Goal: Task Accomplishment & Management: Manage account settings

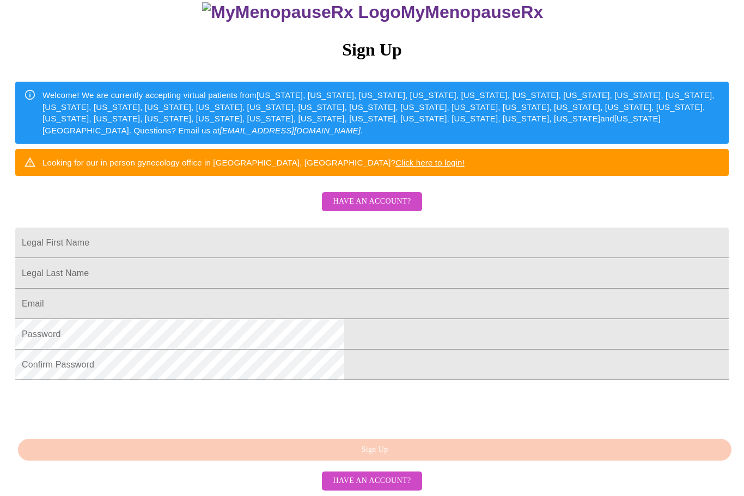
scroll to position [171, 0]
click at [393, 195] on span "Have an account?" at bounding box center [372, 202] width 78 height 14
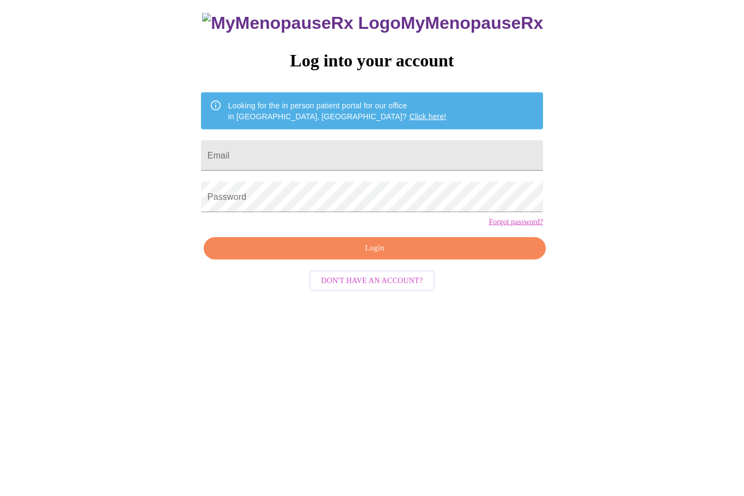
scroll to position [10, 0]
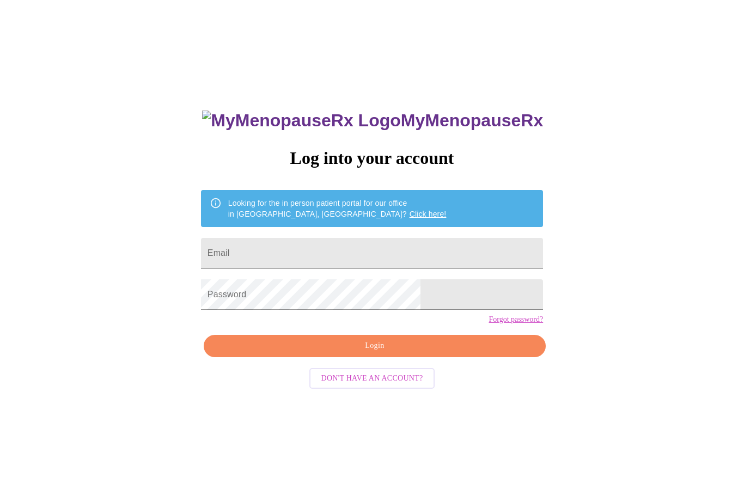
click at [413, 257] on input "Email" at bounding box center [372, 253] width 342 height 30
type input "[EMAIL_ADDRESS][DOMAIN_NAME]"
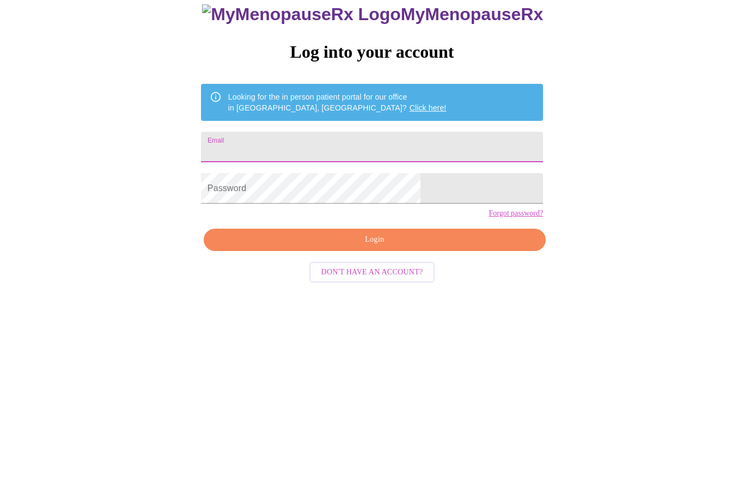
type input "[EMAIL_ADDRESS][DOMAIN_NAME]"
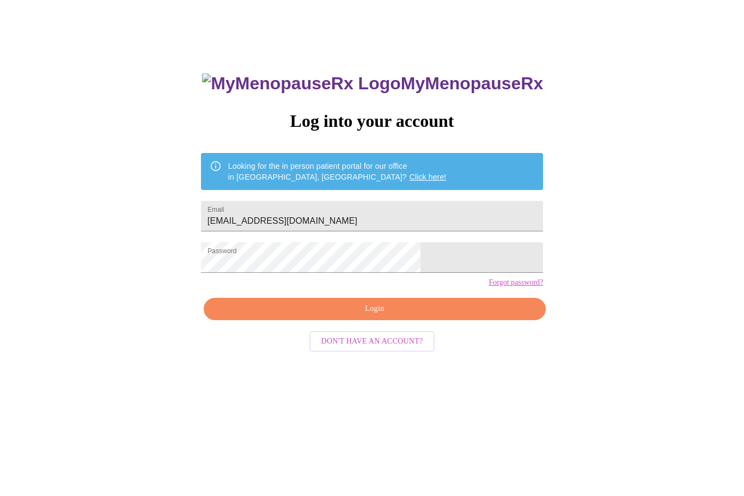
click at [400, 321] on button "Login" at bounding box center [375, 309] width 342 height 22
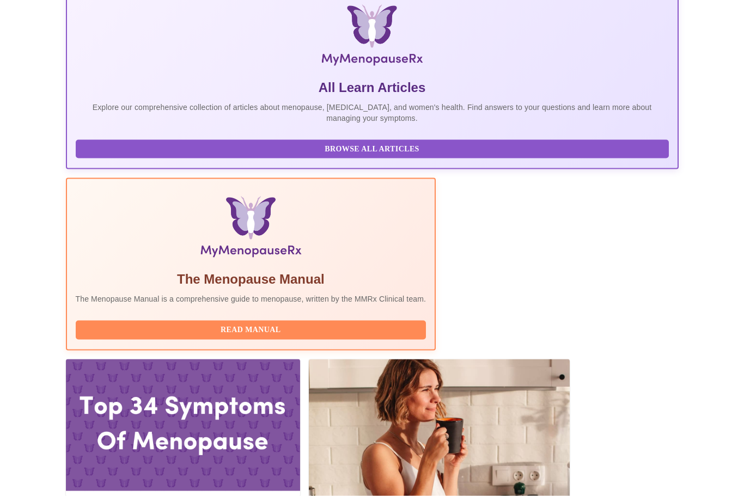
scroll to position [199, 0]
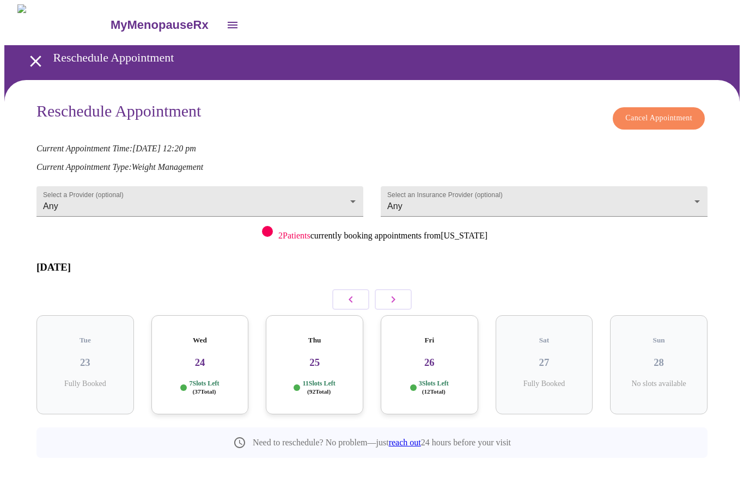
click at [398, 293] on icon "button" at bounding box center [393, 299] width 13 height 13
click at [574, 357] on h3 "03" at bounding box center [544, 363] width 80 height 12
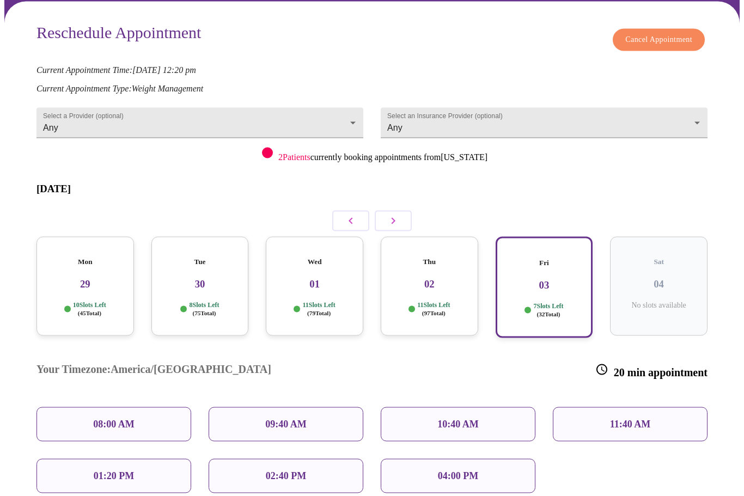
scroll to position [79, 0]
click at [472, 470] on p "04:00 PM" at bounding box center [458, 475] width 40 height 11
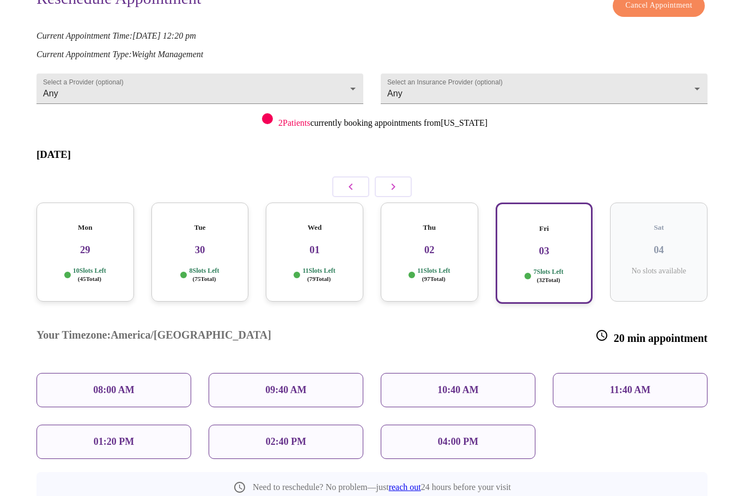
scroll to position [132, 0]
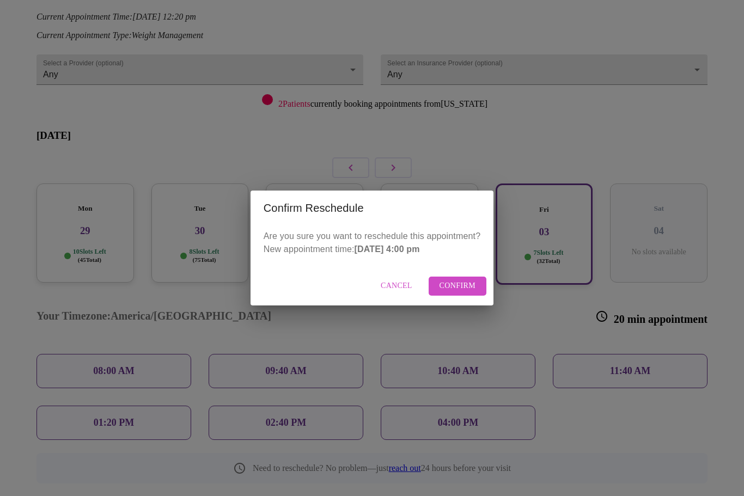
click at [451, 293] on span "Confirm" at bounding box center [457, 286] width 36 height 14
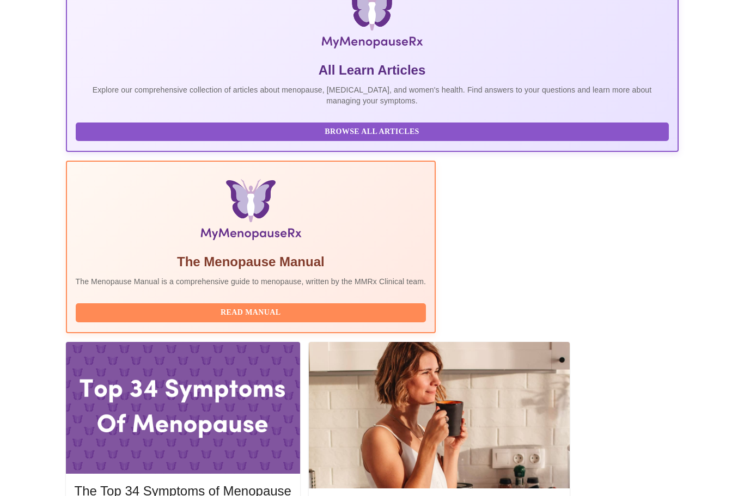
scroll to position [219, 0]
